Goal: Transaction & Acquisition: Register for event/course

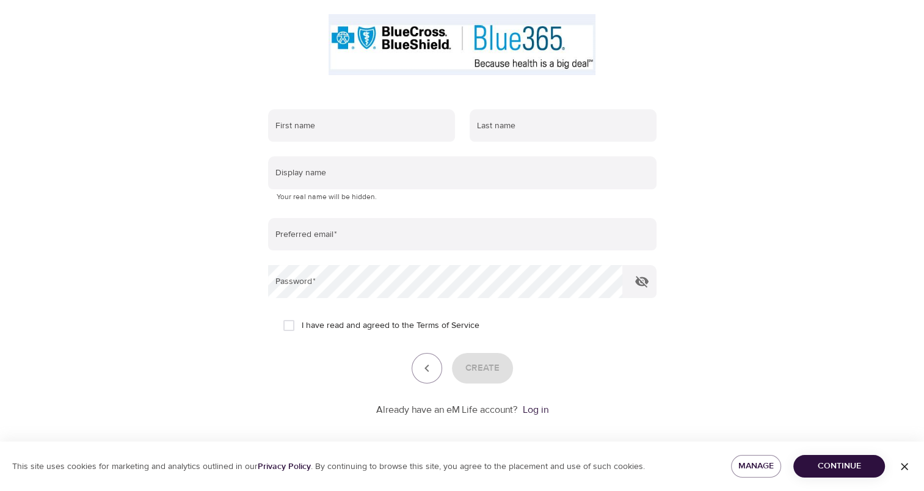
scroll to position [142, 0]
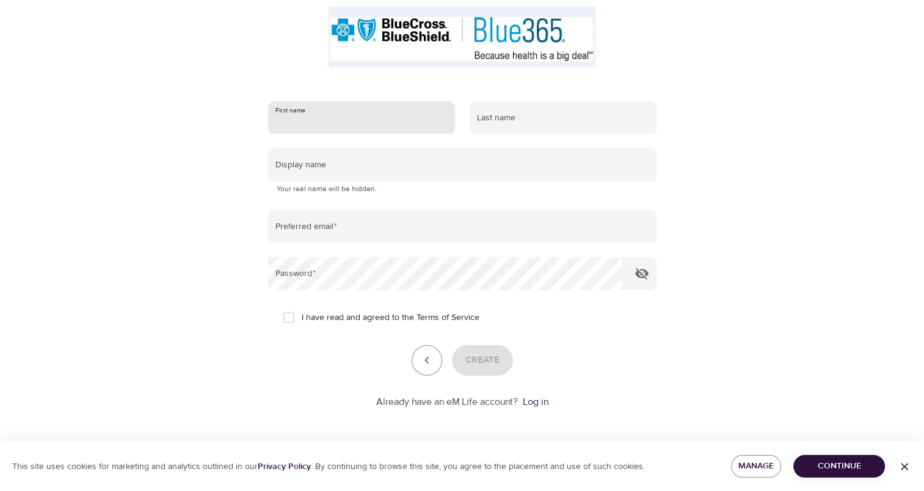
click at [299, 130] on input "text" at bounding box center [361, 117] width 187 height 33
type input "Julia"
type input "Price"
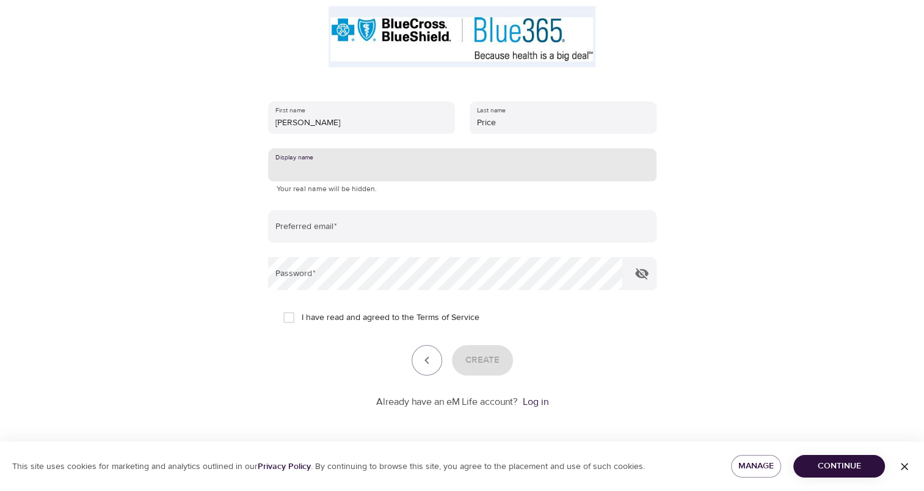
click at [321, 165] on input "text" at bounding box center [462, 164] width 388 height 33
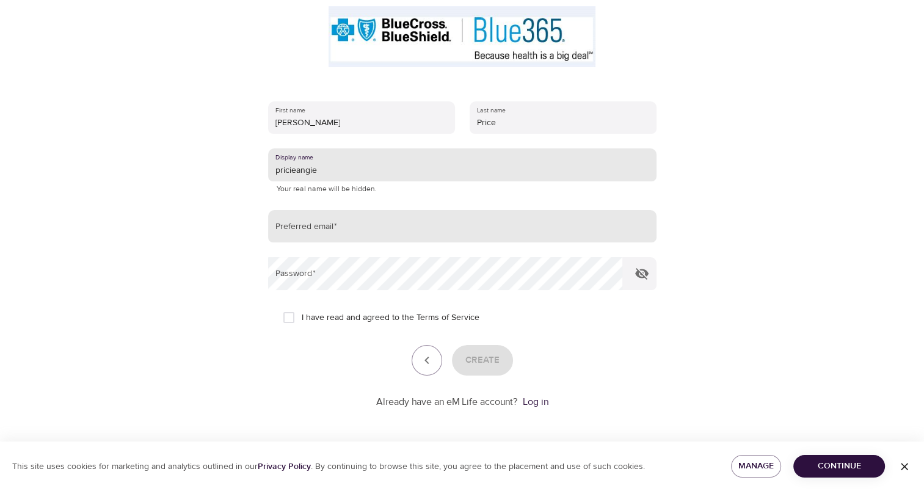
type input "pricieangie"
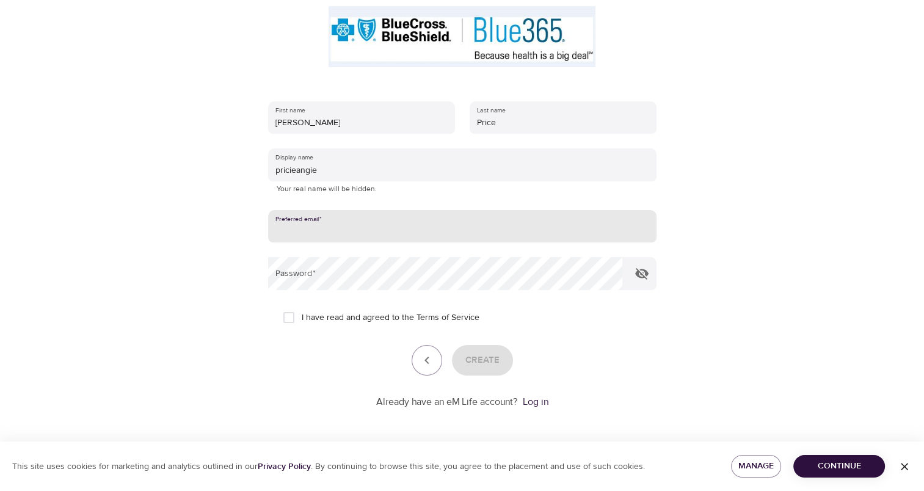
click at [301, 225] on input "email" at bounding box center [462, 226] width 388 height 33
type input "priceangie@bellsouth.net"
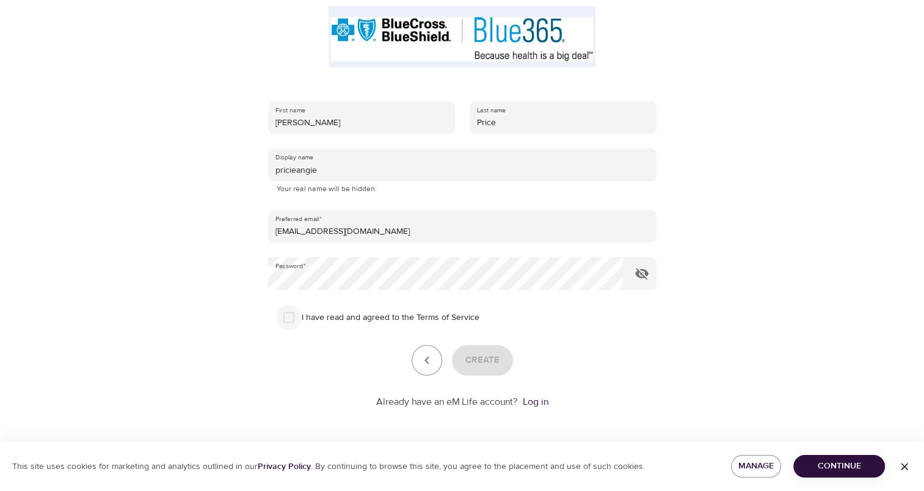
click at [286, 316] on input "I have read and agreed to the Terms of Service" at bounding box center [289, 318] width 26 height 26
checkbox input "true"
click at [501, 371] on button "Create" at bounding box center [482, 360] width 61 height 31
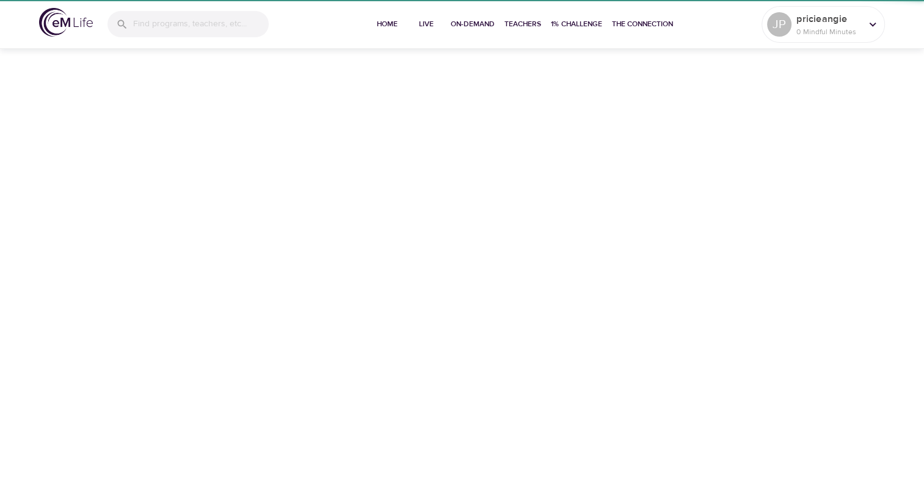
click at [818, 465] on div "Home Live On-Demand Teachers 1% Challenge The Connection JP pricieangie 0 Mindf…" at bounding box center [462, 245] width 924 height 491
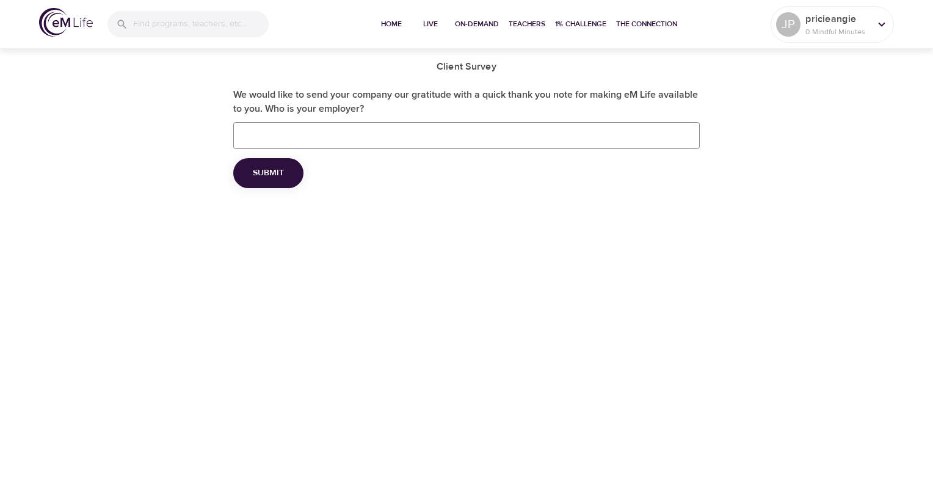
click at [574, 130] on input "We would like to send your company our gratitude with a quick thank you note fo…" at bounding box center [466, 135] width 467 height 27
type input "Renewable Water Resources"
click at [290, 168] on button "Submit" at bounding box center [268, 173] width 70 height 30
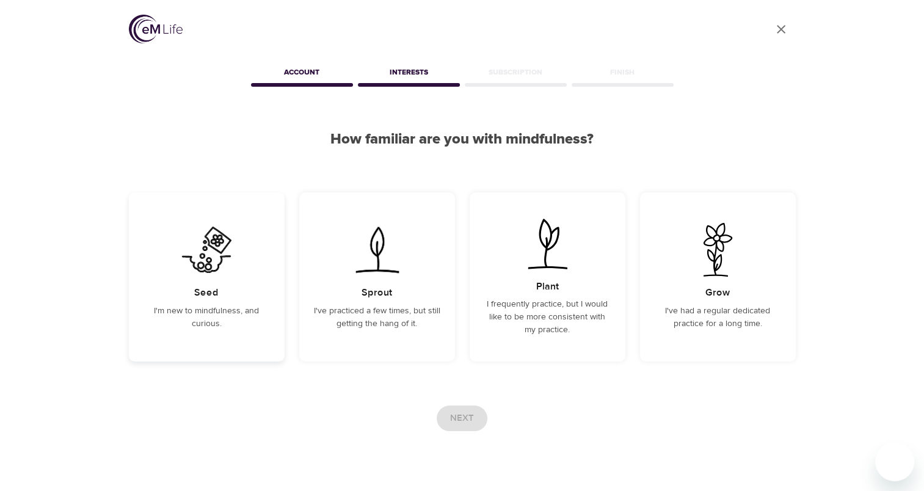
click at [210, 272] on img at bounding box center [207, 250] width 62 height 54
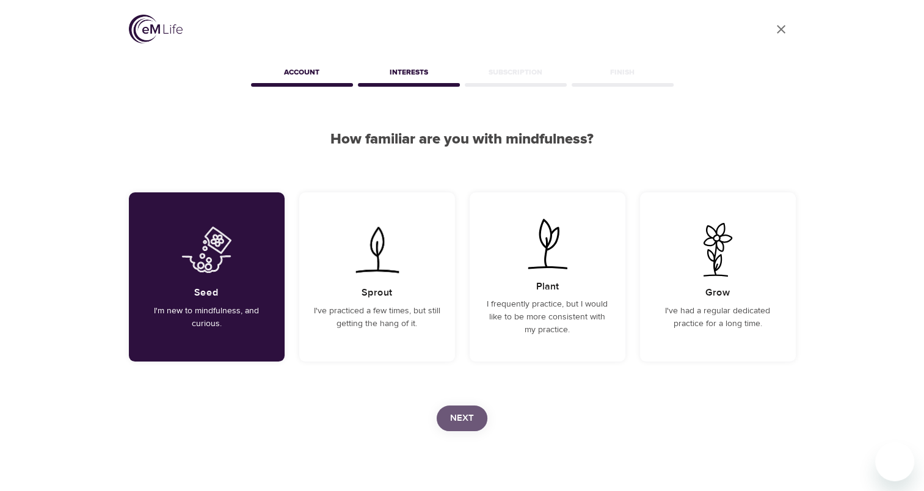
click at [462, 415] on span "Next" at bounding box center [462, 418] width 24 height 16
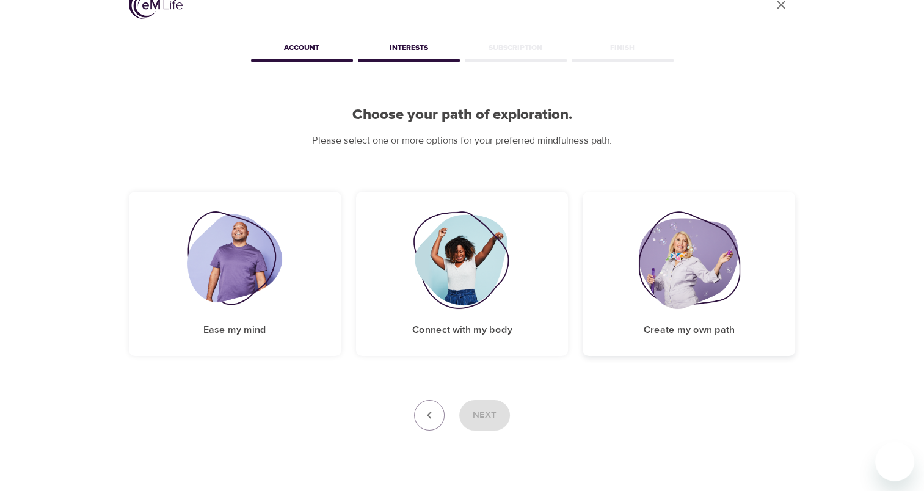
scroll to position [51, 0]
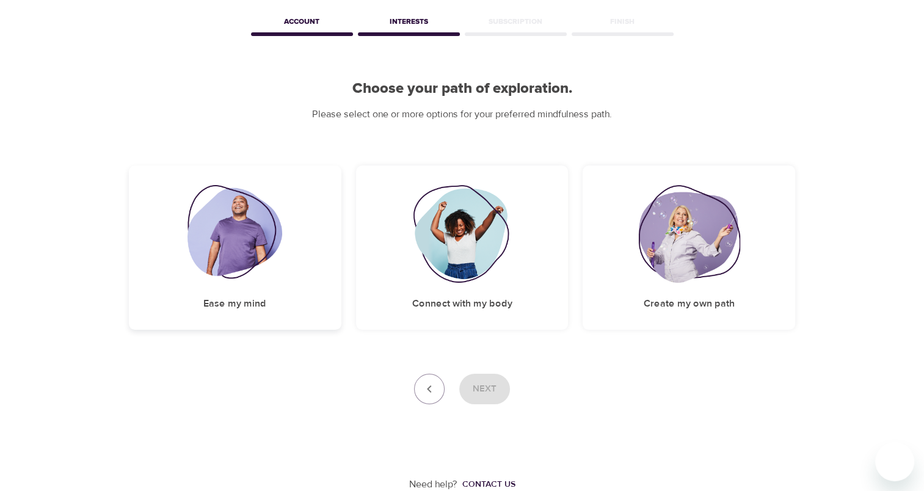
click at [241, 208] on img at bounding box center [235, 234] width 95 height 98
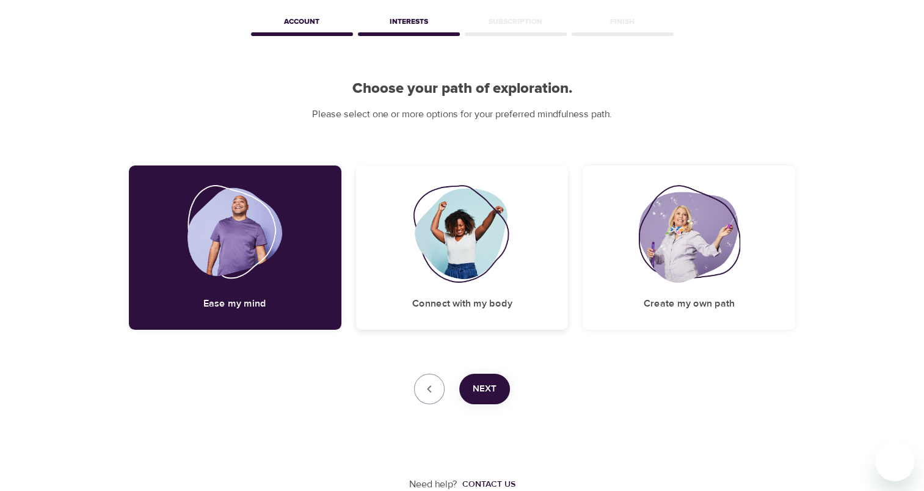
click at [537, 189] on div "Connect with my body" at bounding box center [462, 248] width 213 height 164
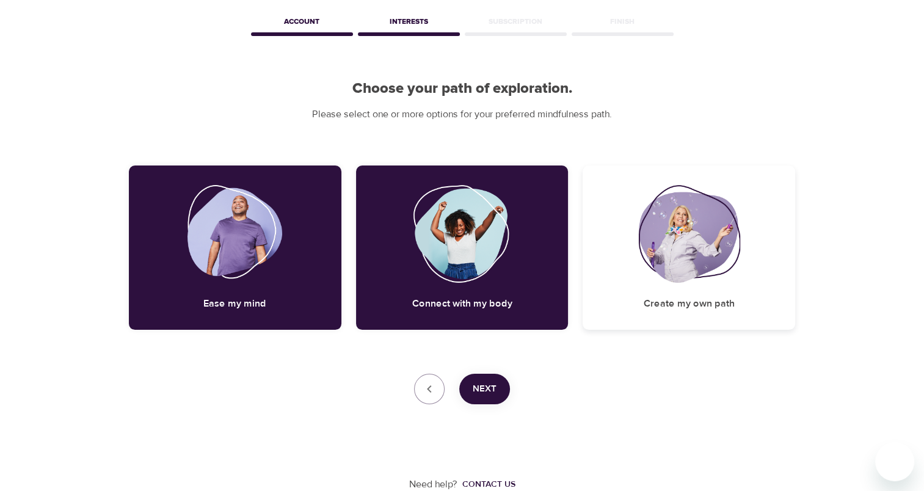
click at [657, 187] on img at bounding box center [688, 234] width 101 height 98
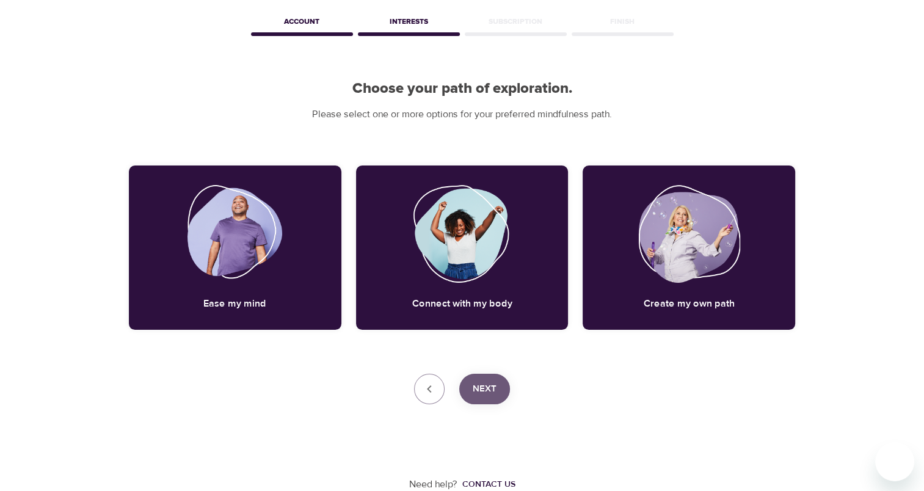
click at [478, 385] on span "Next" at bounding box center [485, 389] width 24 height 16
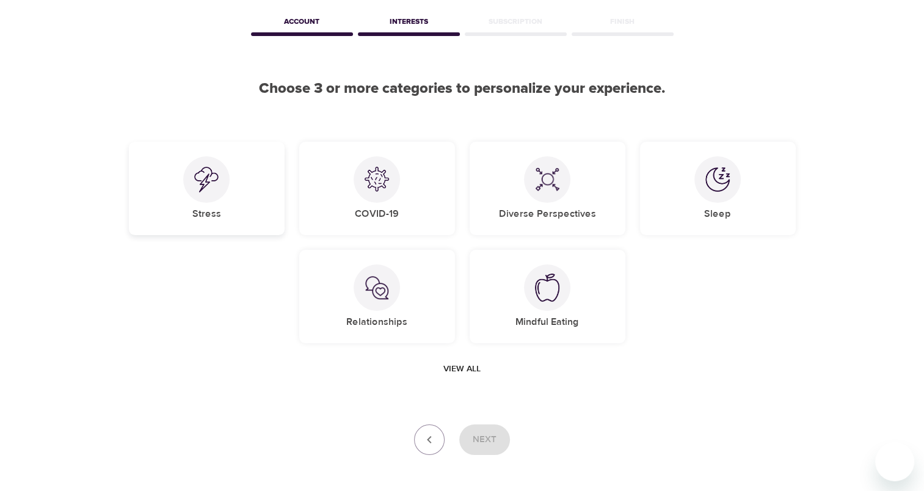
click at [230, 200] on div "Stress" at bounding box center [207, 188] width 156 height 93
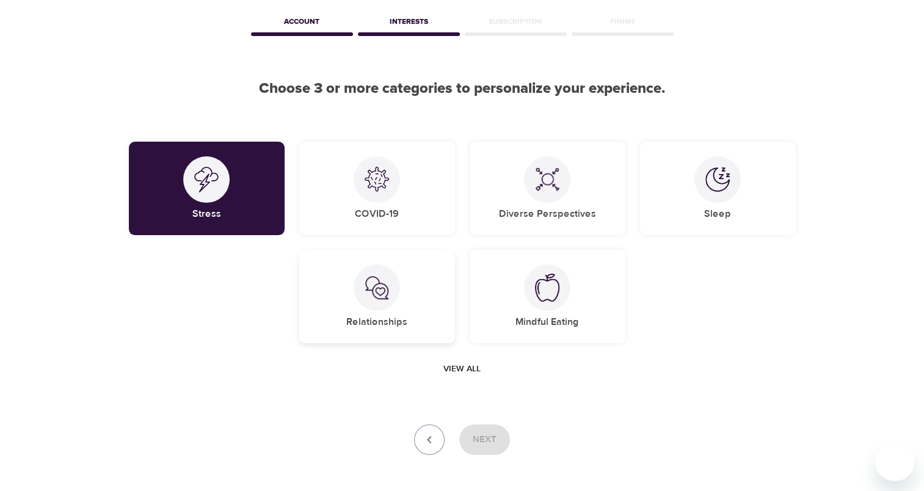
click at [351, 279] on div "Relationships" at bounding box center [377, 296] width 156 height 93
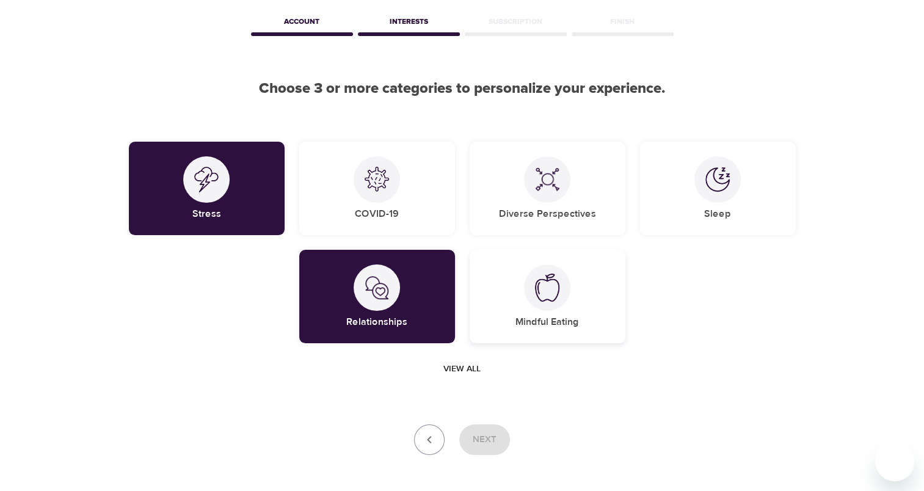
click at [579, 317] on div "Mindful Eating" at bounding box center [548, 296] width 156 height 93
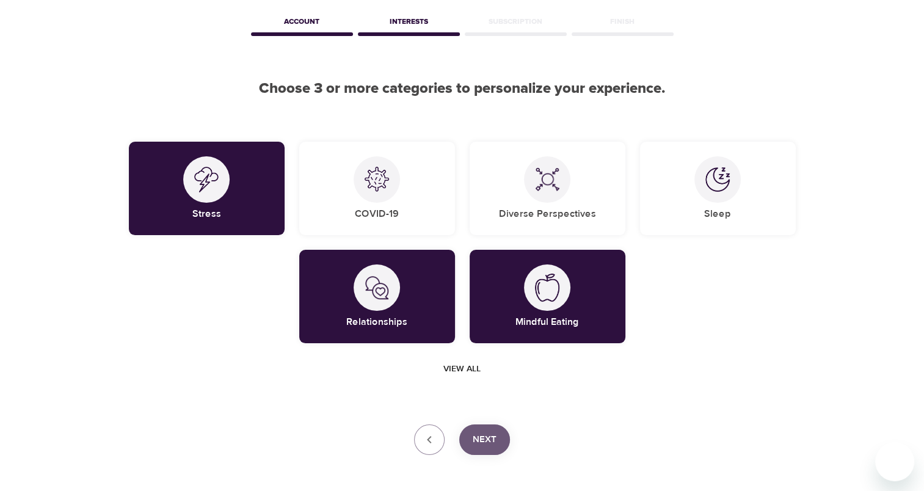
click at [475, 436] on span "Next" at bounding box center [485, 440] width 24 height 16
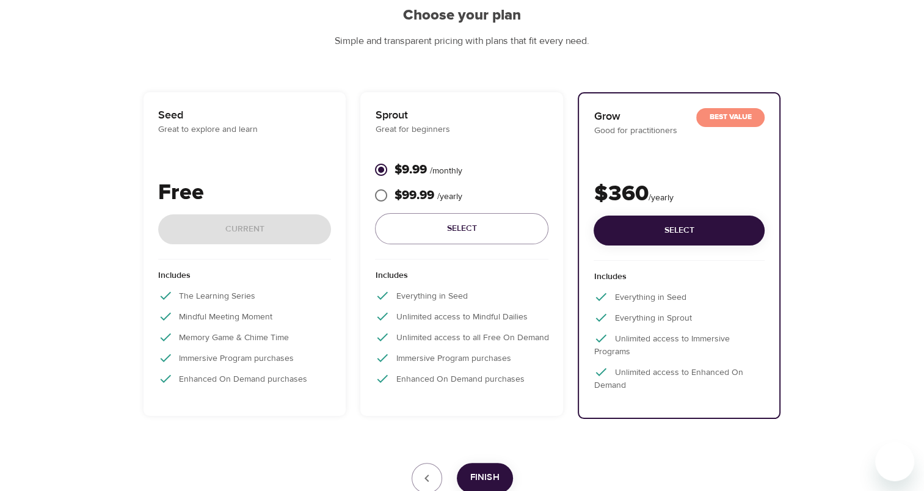
scroll to position [148, 0]
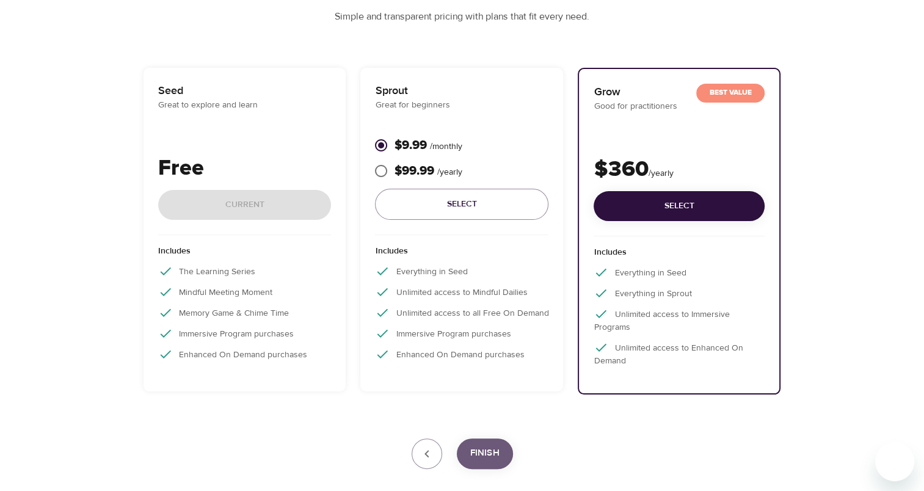
click at [485, 448] on span "Finish" at bounding box center [484, 453] width 29 height 16
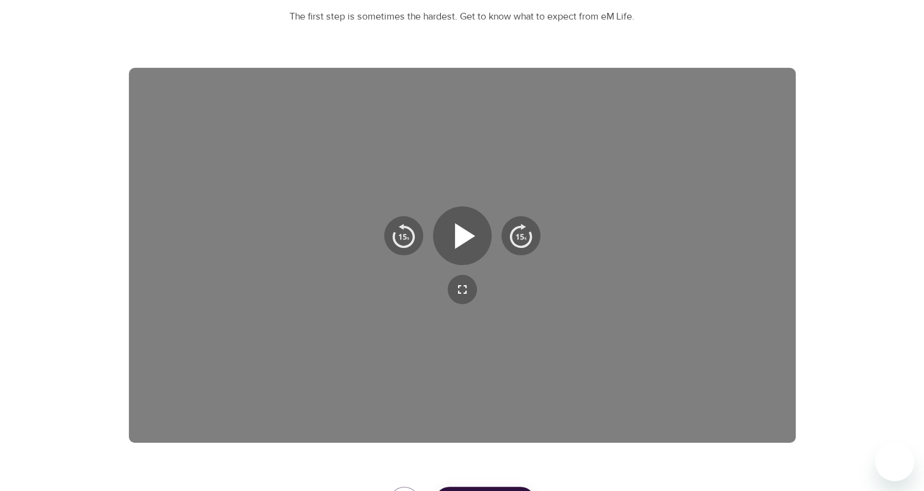
scroll to position [197, 0]
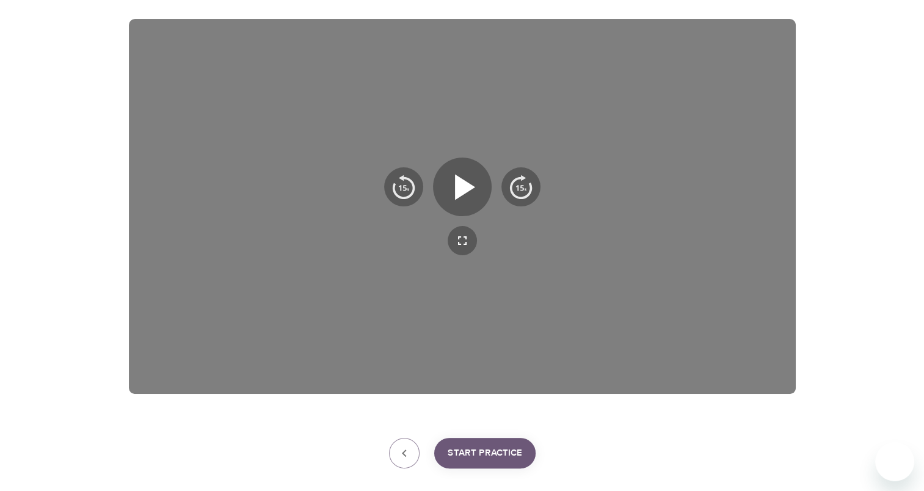
click at [485, 448] on span "Start Practice" at bounding box center [485, 453] width 75 height 16
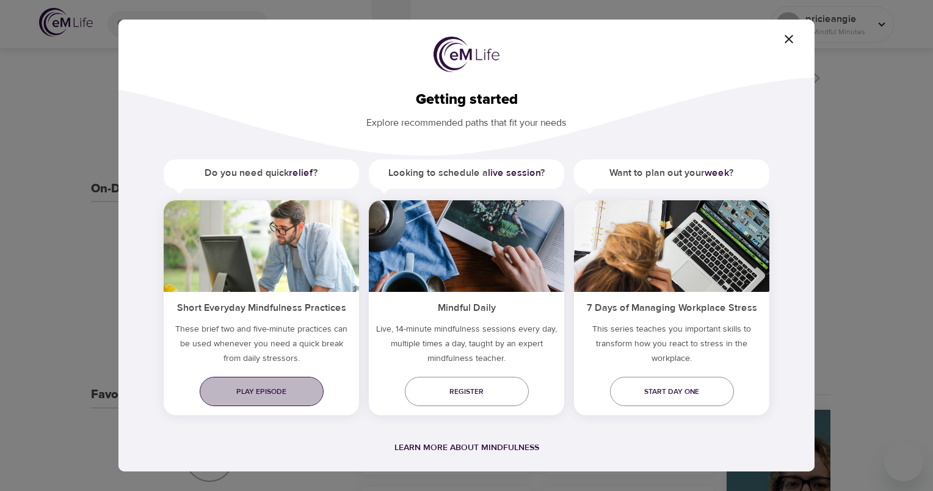
click at [308, 385] on span "Play episode" at bounding box center [261, 391] width 104 height 13
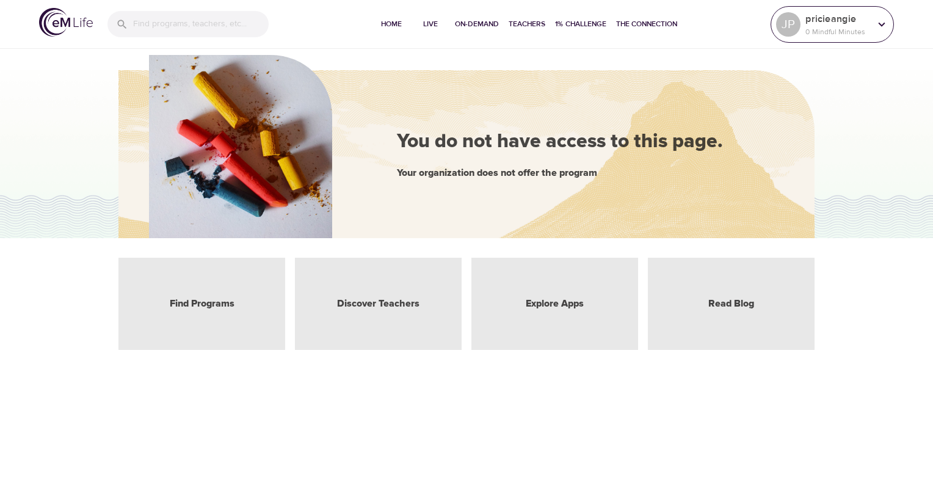
click at [882, 32] on div at bounding box center [882, 24] width 18 height 18
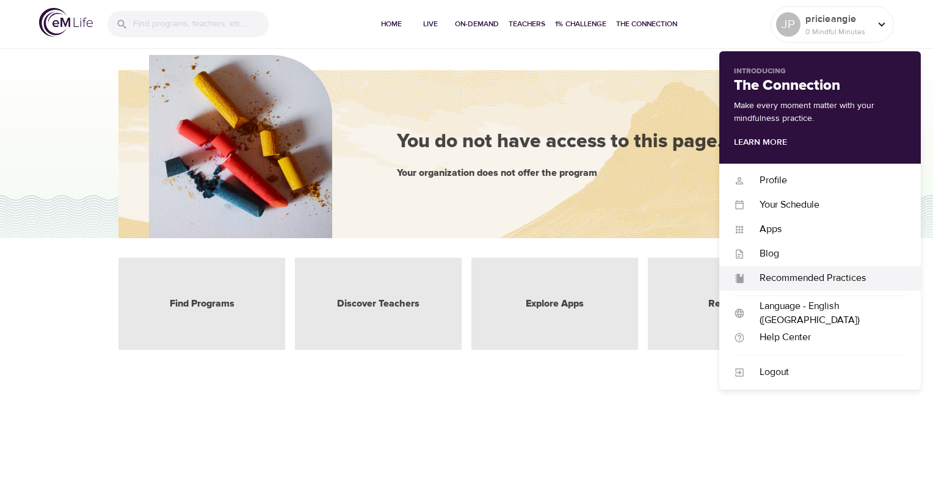
click at [794, 282] on div "Recommended Practices" at bounding box center [825, 278] width 161 height 14
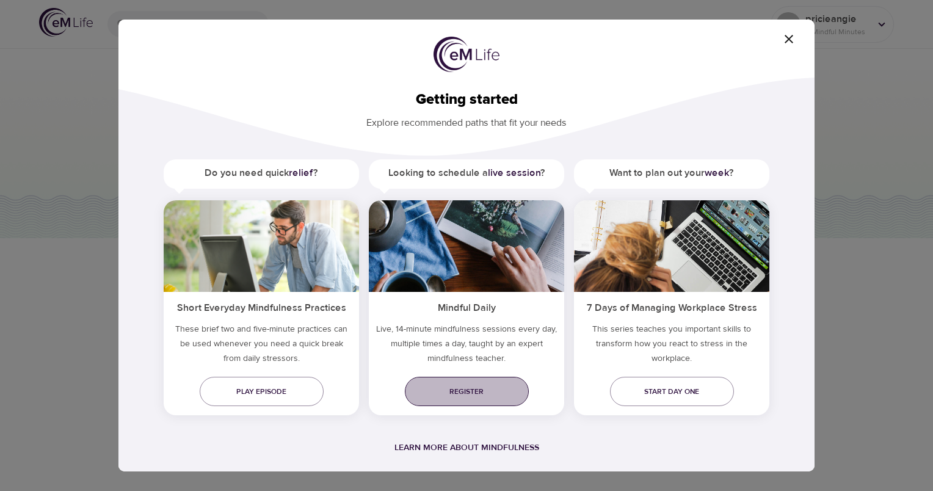
click at [484, 388] on span "Register" at bounding box center [467, 391] width 104 height 13
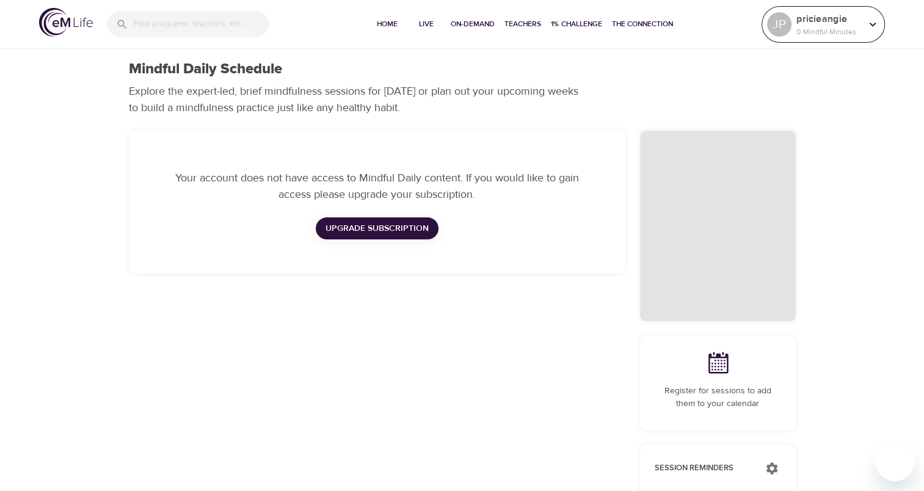
click at [860, 25] on p "pricieangie" at bounding box center [828, 19] width 65 height 15
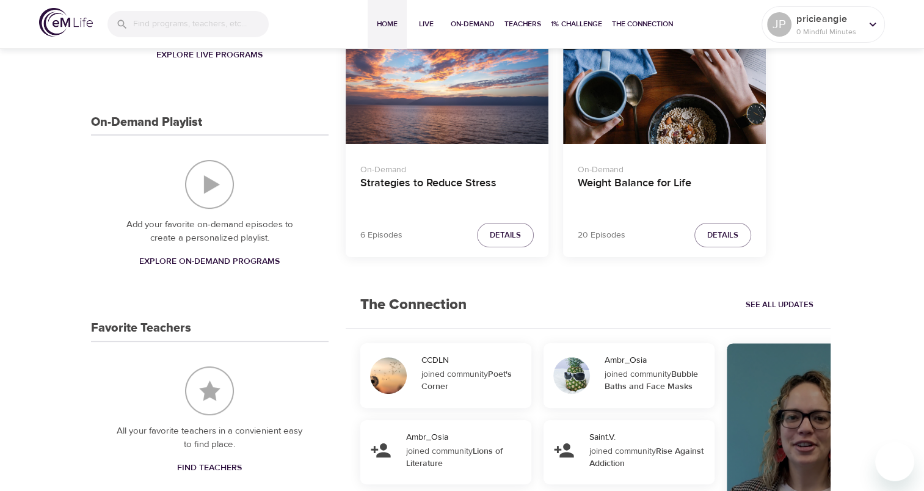
scroll to position [269, 0]
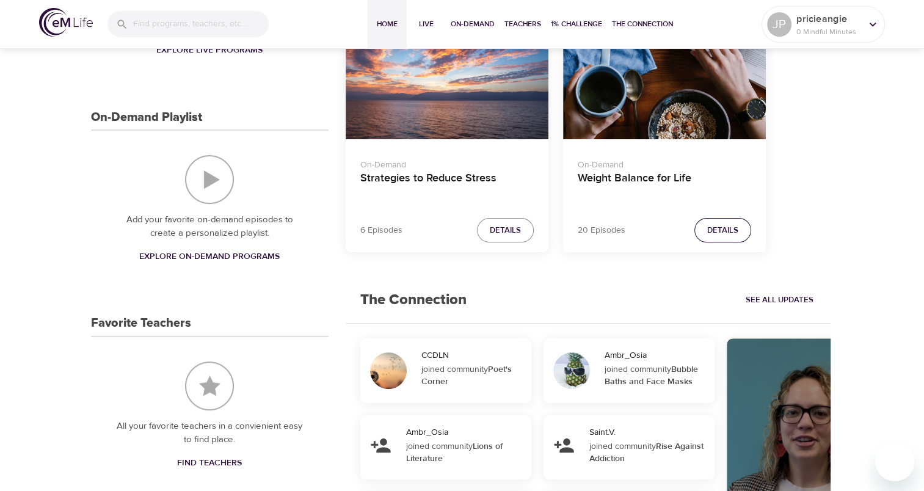
click at [726, 224] on span "Details" at bounding box center [722, 231] width 31 height 14
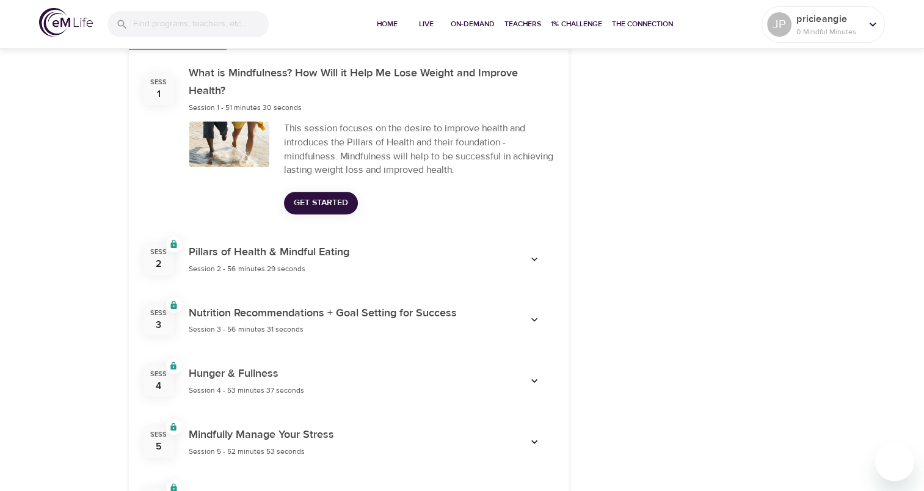
scroll to position [358, 0]
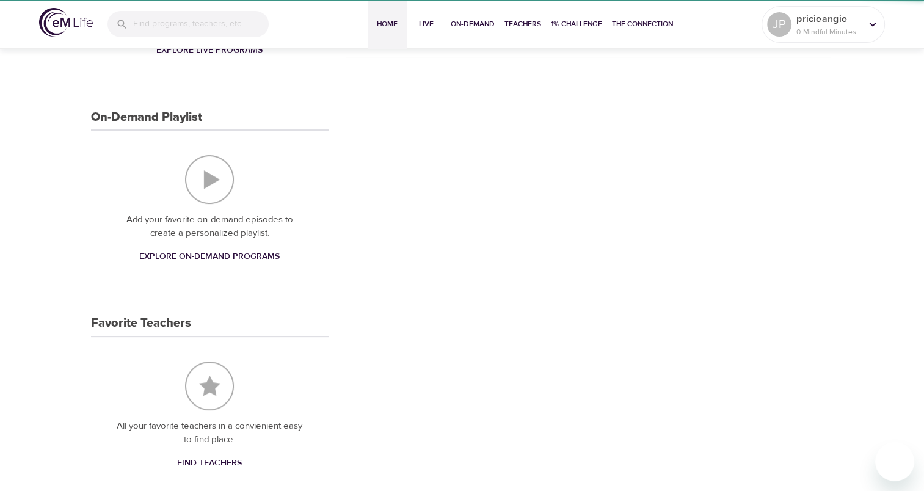
scroll to position [269, 0]
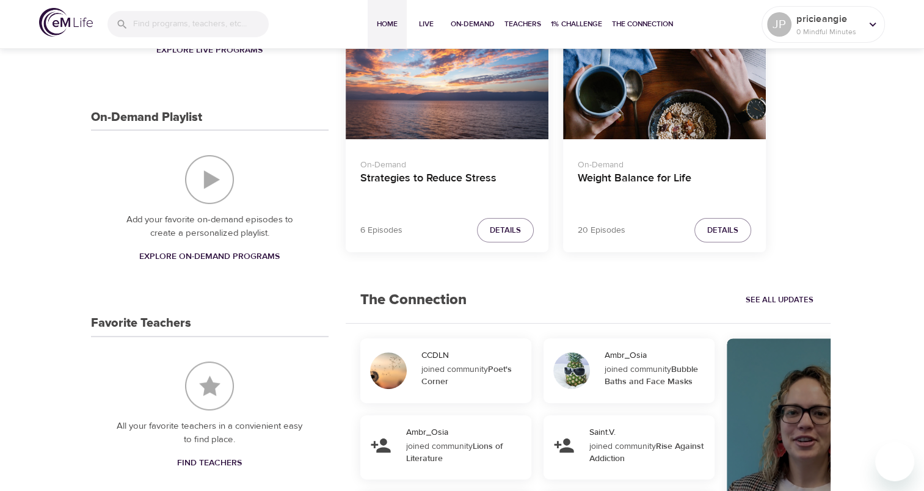
click at [882, 152] on div "JP pencil pricieangie 0 Mindful Minutes Your Live Schedule Register for live pr…" at bounding box center [462, 308] width 924 height 1063
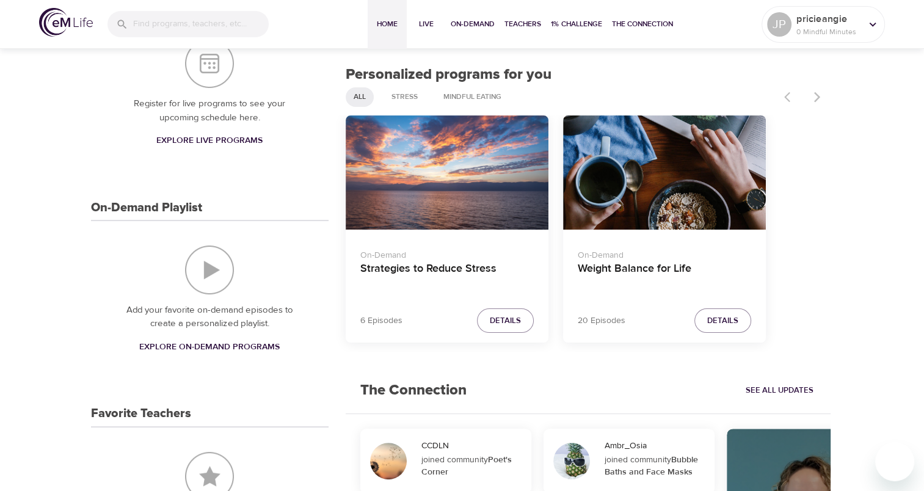
scroll to position [129, 0]
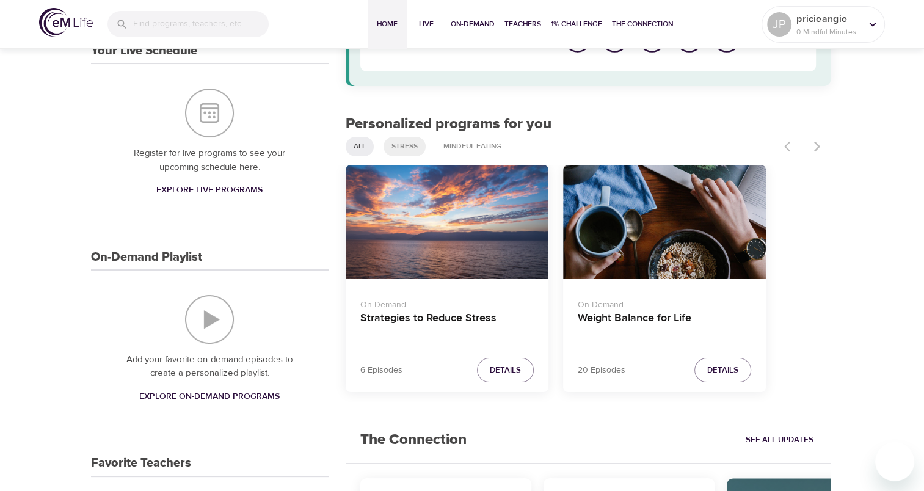
click at [415, 147] on span "Stress" at bounding box center [404, 146] width 41 height 10
click at [516, 371] on span "Details" at bounding box center [505, 370] width 31 height 14
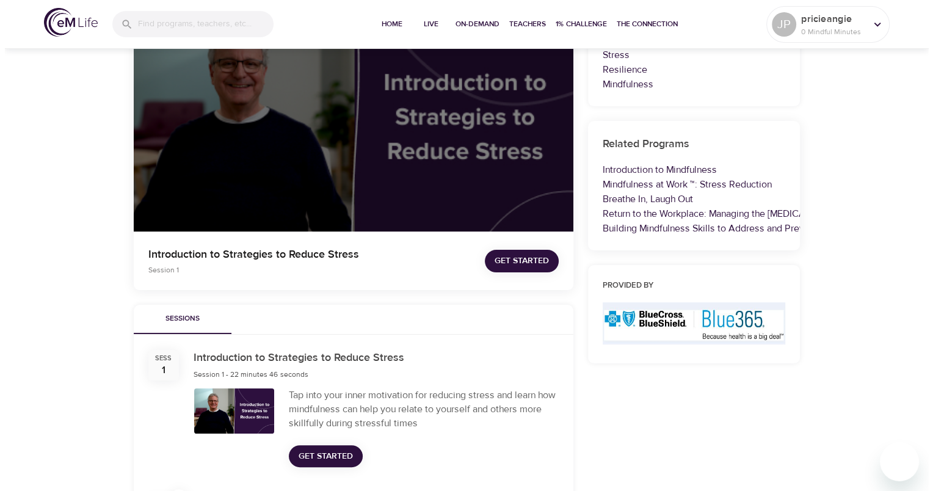
scroll to position [153, 0]
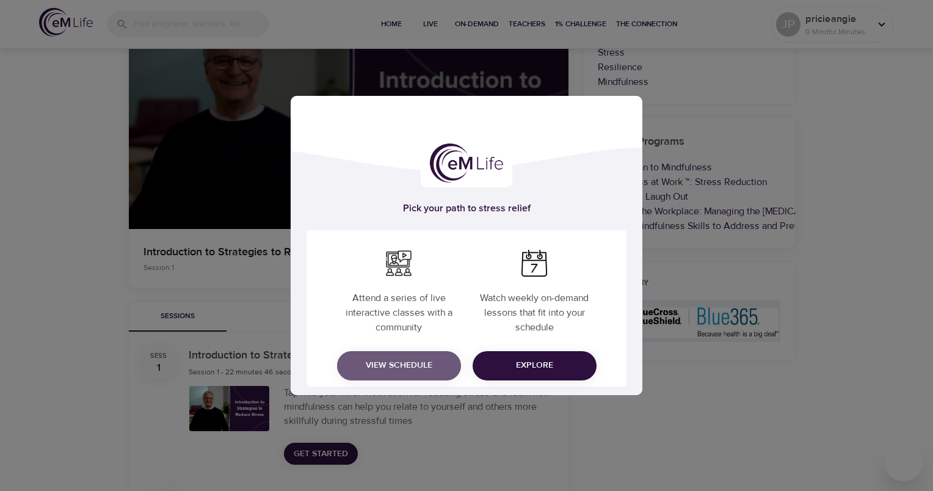
click at [420, 360] on span "View Schedule" at bounding box center [399, 365] width 104 height 15
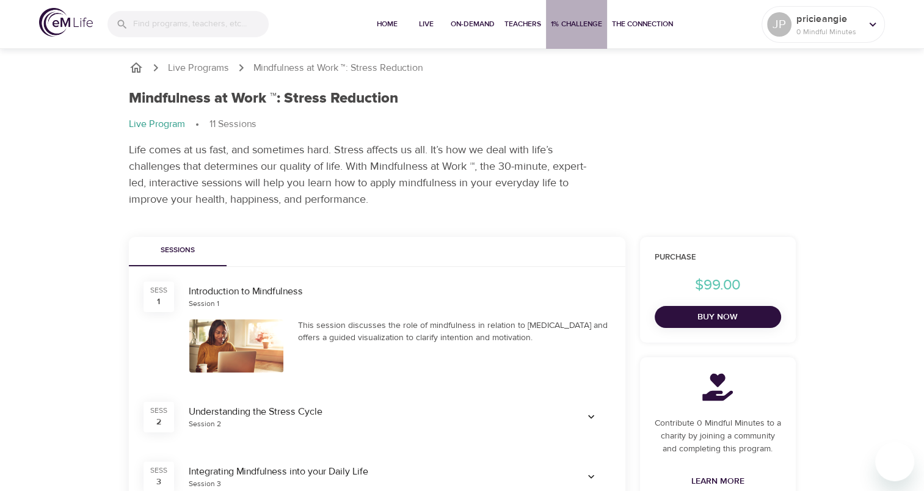
click at [569, 30] on span "1% Challenge" at bounding box center [576, 24] width 51 height 13
